Goal: Check status: Check status

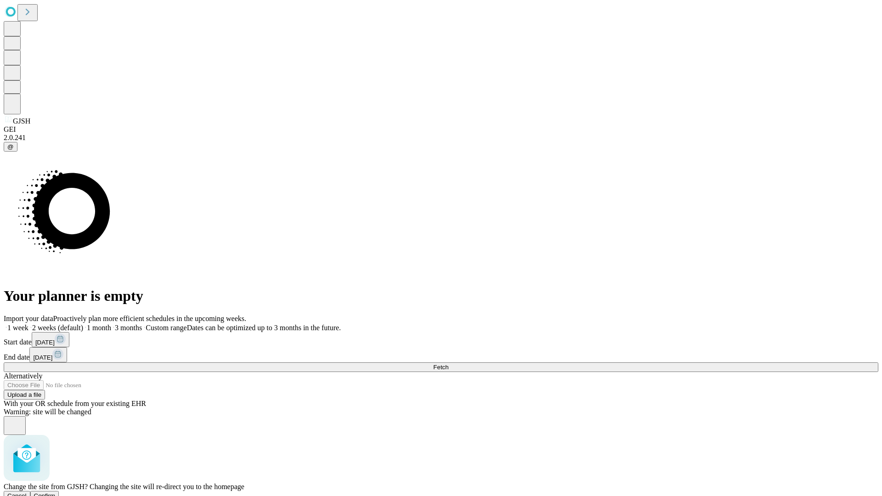
click at [56, 493] on span "Confirm" at bounding box center [45, 496] width 22 height 7
click at [83, 324] on label "2 weeks (default)" at bounding box center [55, 328] width 55 height 8
click at [449, 364] on span "Fetch" at bounding box center [440, 367] width 15 height 7
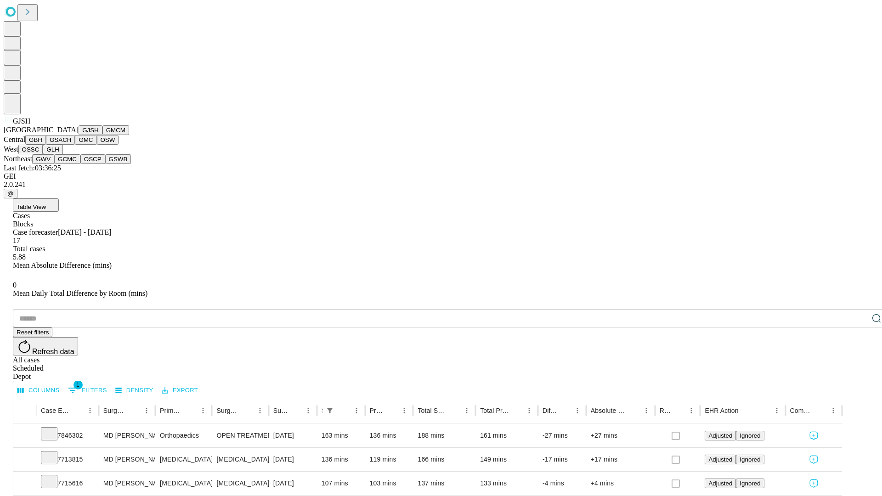
click at [102, 135] on button "GMCM" at bounding box center [115, 130] width 27 height 10
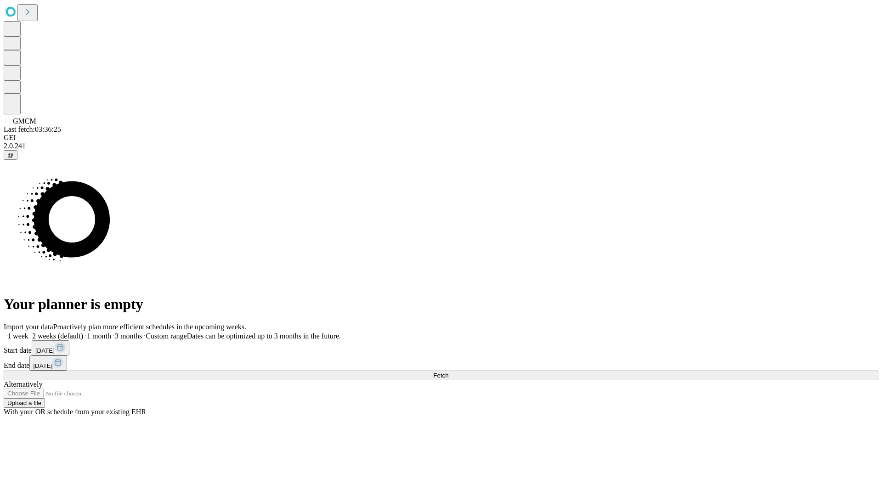
click at [83, 332] on label "2 weeks (default)" at bounding box center [55, 336] width 55 height 8
click at [449, 372] on span "Fetch" at bounding box center [440, 375] width 15 height 7
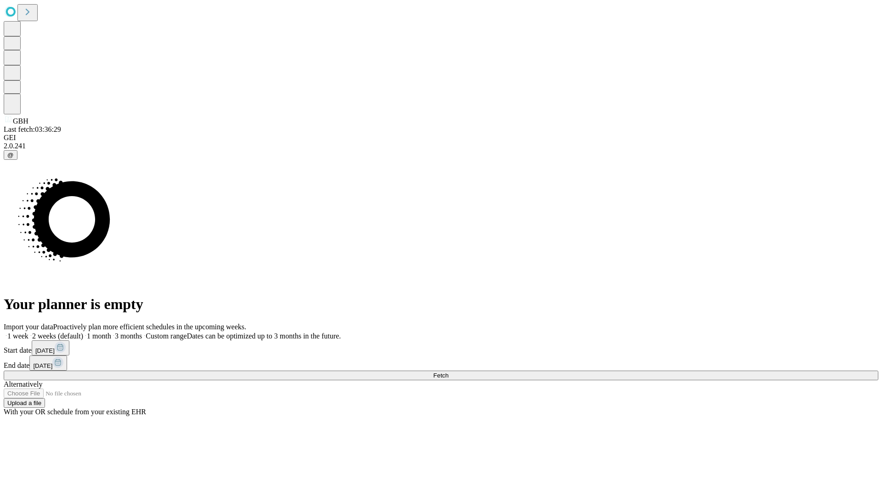
click at [83, 332] on label "2 weeks (default)" at bounding box center [55, 336] width 55 height 8
click at [449, 372] on span "Fetch" at bounding box center [440, 375] width 15 height 7
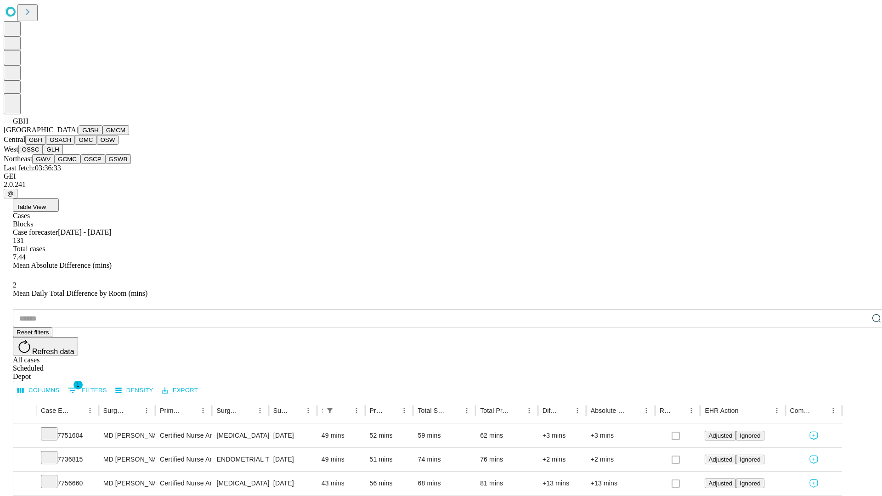
click at [71, 145] on button "GSACH" at bounding box center [60, 140] width 29 height 10
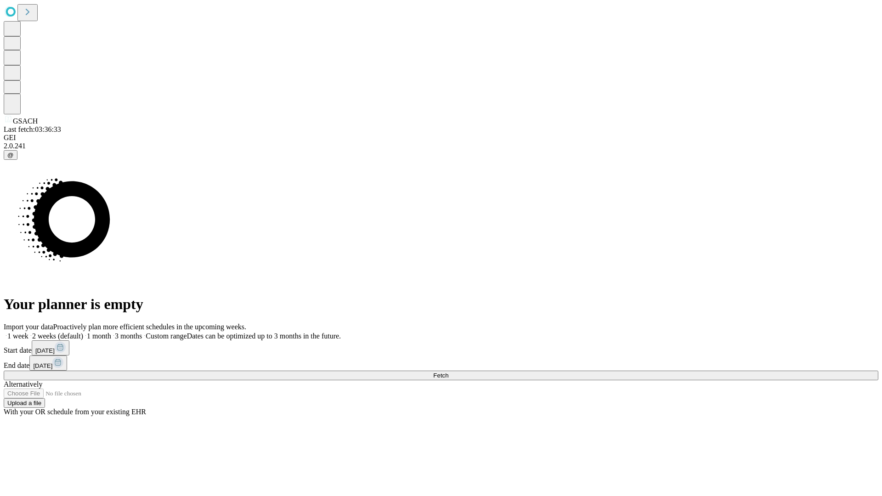
click at [83, 332] on label "2 weeks (default)" at bounding box center [55, 336] width 55 height 8
click at [449, 372] on span "Fetch" at bounding box center [440, 375] width 15 height 7
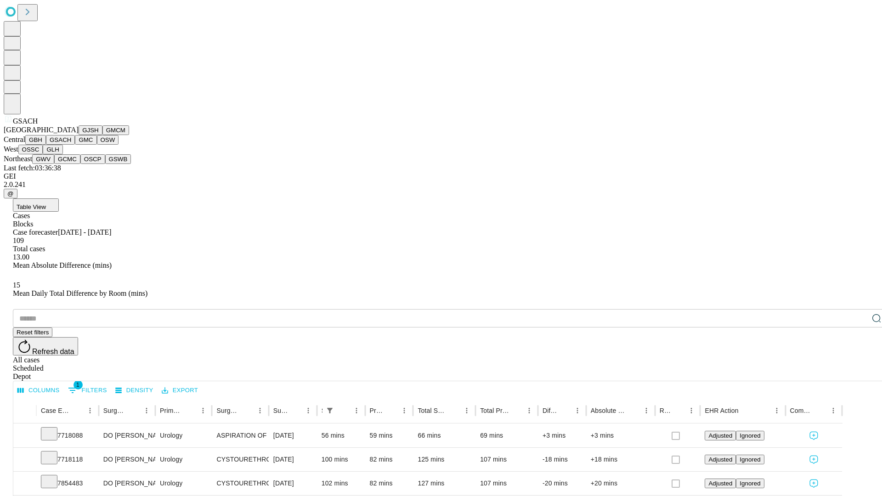
click at [75, 145] on button "GMC" at bounding box center [86, 140] width 22 height 10
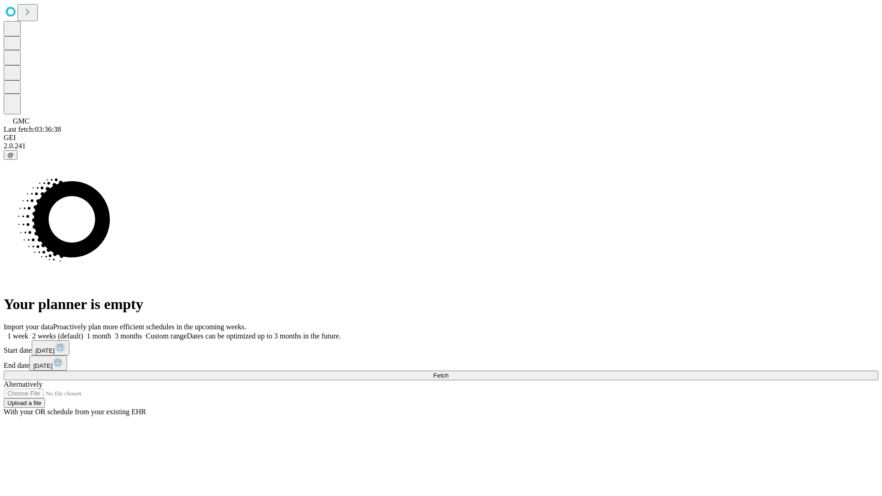
click at [83, 332] on label "2 weeks (default)" at bounding box center [55, 336] width 55 height 8
click at [449, 372] on span "Fetch" at bounding box center [440, 375] width 15 height 7
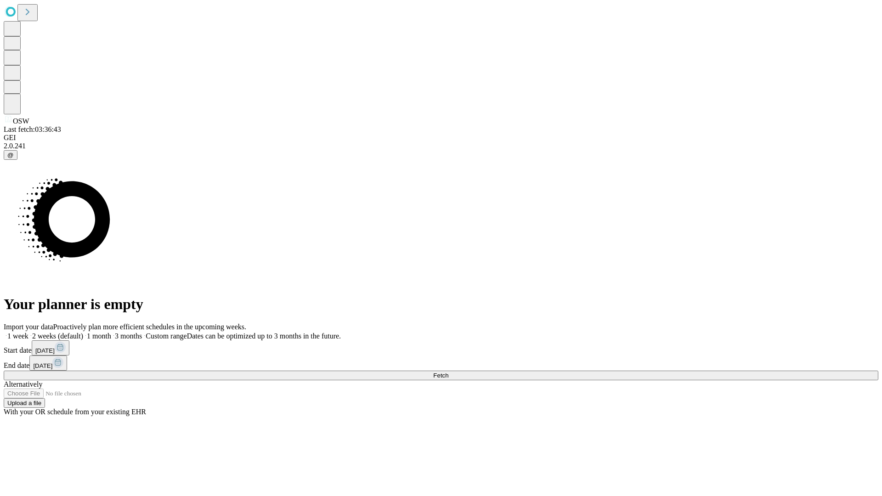
click at [83, 332] on label "2 weeks (default)" at bounding box center [55, 336] width 55 height 8
click at [449, 372] on span "Fetch" at bounding box center [440, 375] width 15 height 7
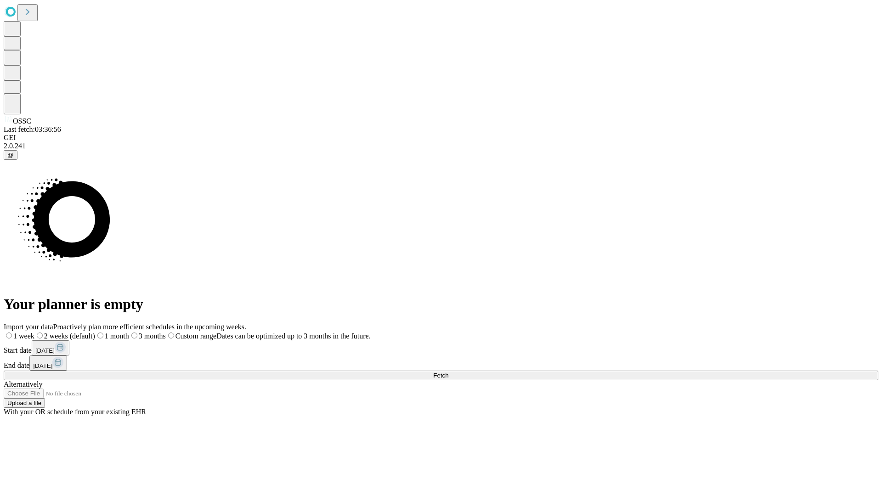
click at [95, 332] on label "2 weeks (default)" at bounding box center [64, 336] width 61 height 8
click at [449, 372] on span "Fetch" at bounding box center [440, 375] width 15 height 7
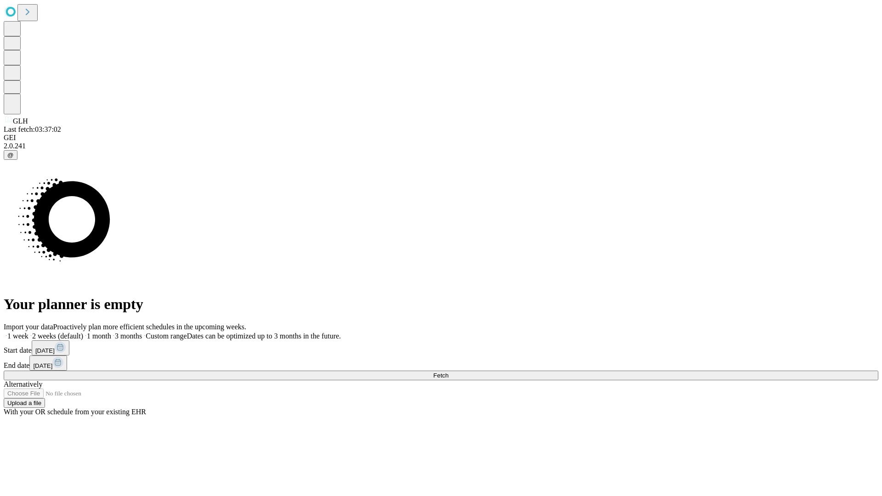
click at [83, 332] on label "2 weeks (default)" at bounding box center [55, 336] width 55 height 8
click at [449, 372] on span "Fetch" at bounding box center [440, 375] width 15 height 7
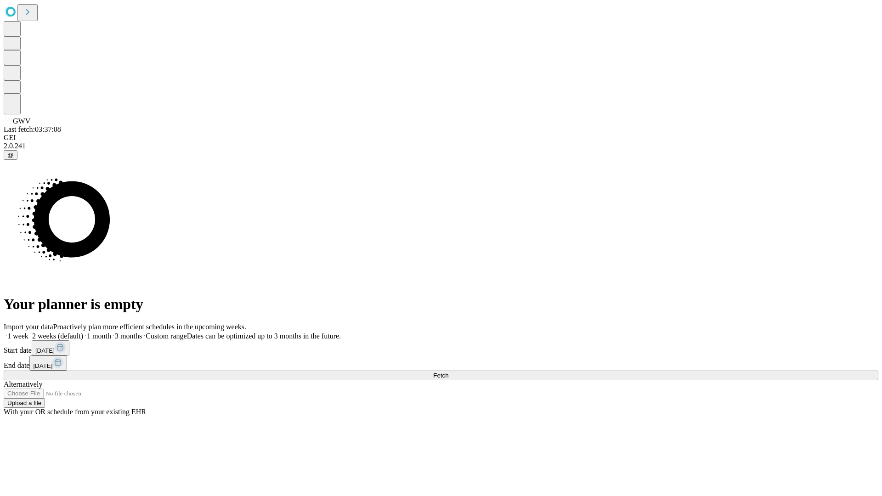
click at [83, 332] on label "2 weeks (default)" at bounding box center [55, 336] width 55 height 8
click at [449, 372] on span "Fetch" at bounding box center [440, 375] width 15 height 7
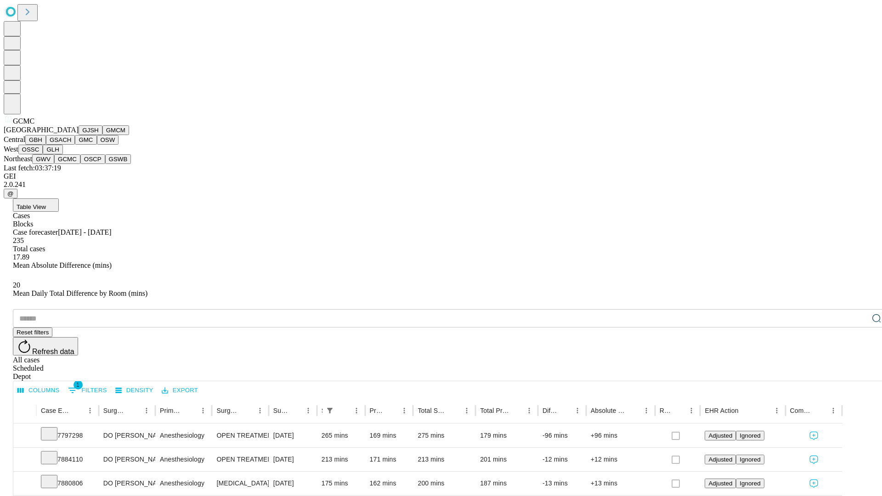
click at [80, 164] on button "OSCP" at bounding box center [92, 159] width 25 height 10
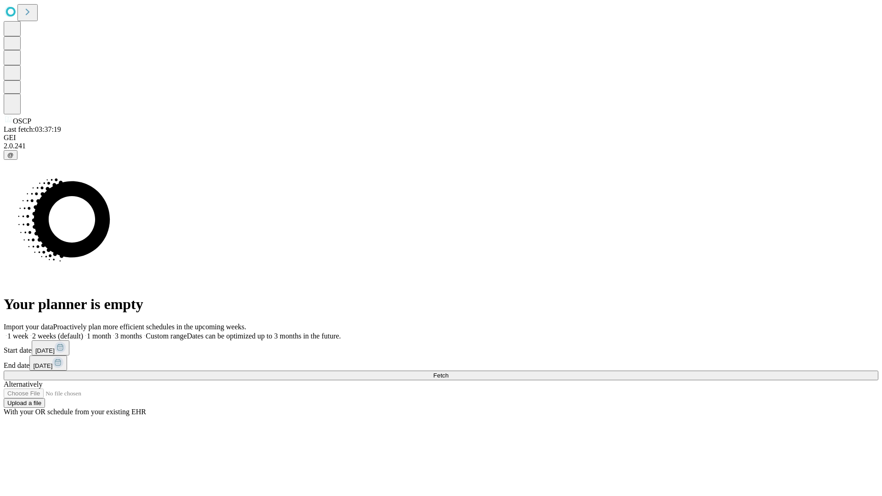
click at [83, 332] on label "2 weeks (default)" at bounding box center [55, 336] width 55 height 8
click at [449, 372] on span "Fetch" at bounding box center [440, 375] width 15 height 7
